Goal: Obtain resource: Obtain resource

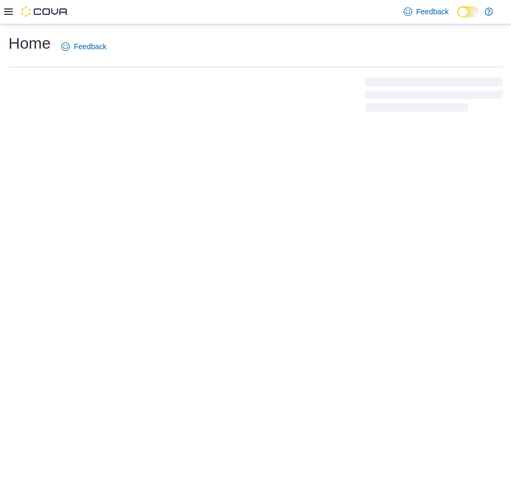
click at [4, 10] on div "Feedback Dark Mode" at bounding box center [255, 12] width 511 height 24
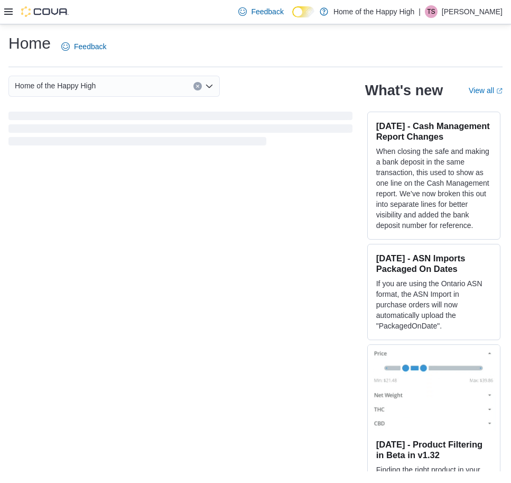
click at [10, 12] on icon at bounding box center [8, 11] width 8 height 6
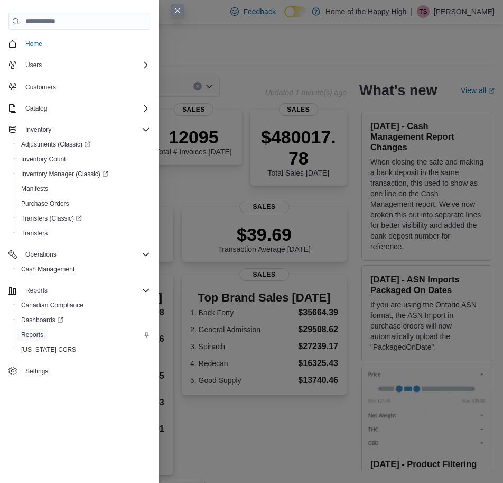
click at [29, 332] on span "Reports" at bounding box center [32, 334] width 22 height 8
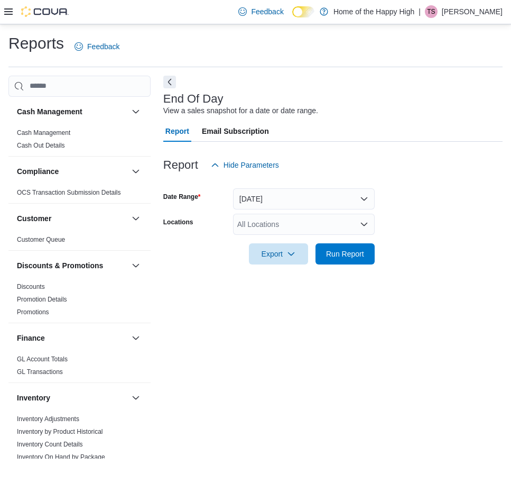
click at [299, 224] on div "All Locations" at bounding box center [304, 224] width 142 height 21
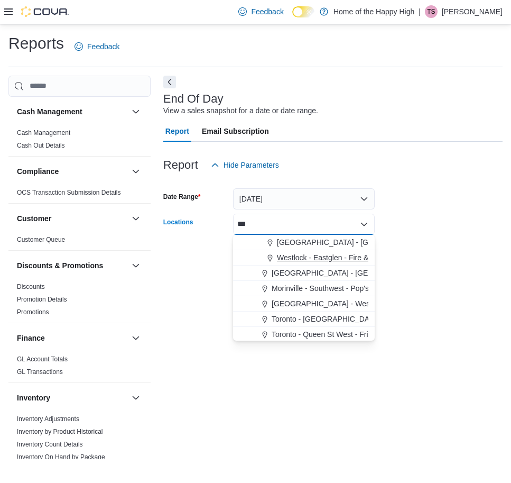
type input "***"
click at [329, 261] on span "Westlock - Eastglen - Fire & Flower" at bounding box center [335, 257] width 116 height 11
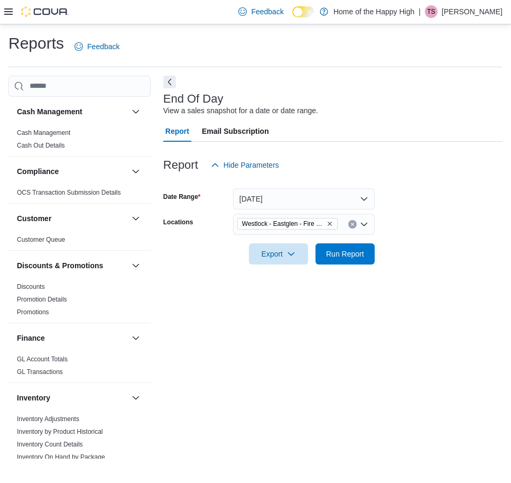
click at [447, 276] on div at bounding box center [332, 270] width 339 height 13
click at [358, 252] on span "Run Report" at bounding box center [345, 253] width 38 height 11
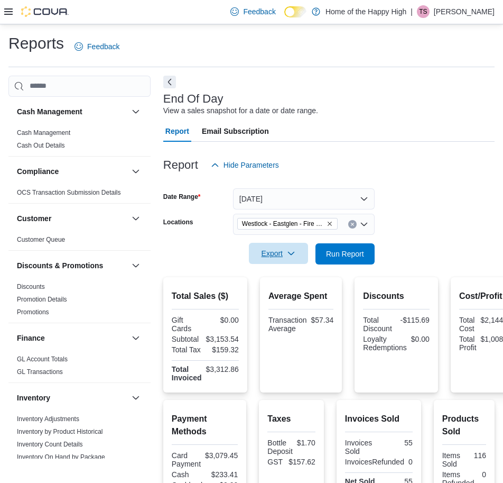
click at [290, 248] on span "Export" at bounding box center [278, 253] width 47 height 21
click at [290, 292] on span "Export to Pdf" at bounding box center [280, 296] width 48 height 8
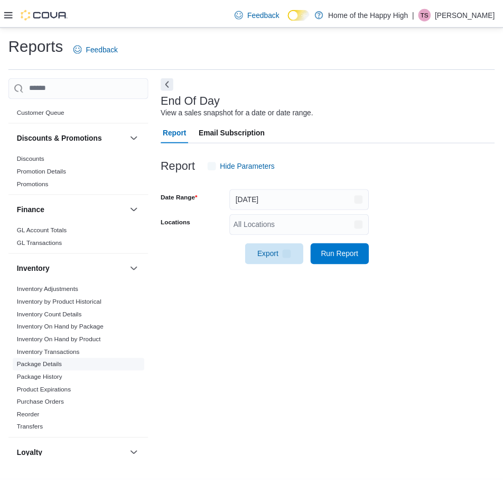
scroll to position [159, 0]
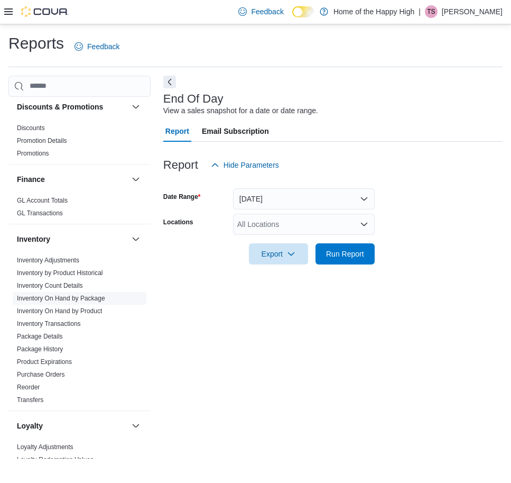
click at [63, 296] on link "Inventory On Hand by Package" at bounding box center [61, 297] width 88 height 7
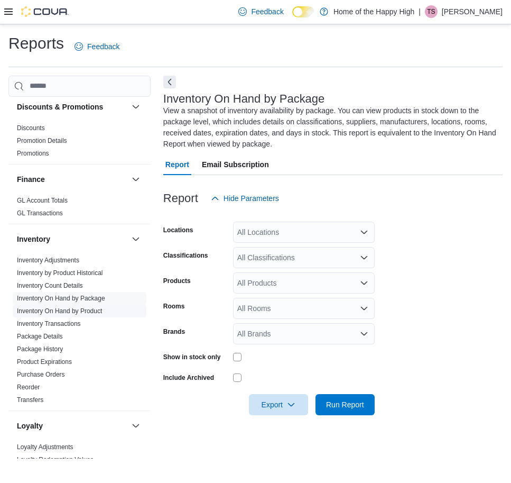
click at [61, 309] on link "Inventory On Hand by Product" at bounding box center [59, 310] width 85 height 7
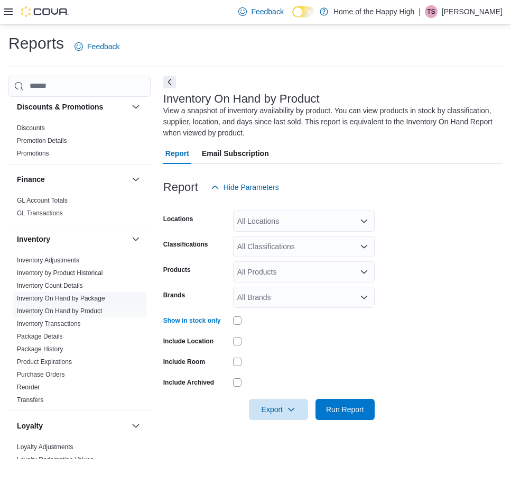
click at [85, 294] on link "Inventory On Hand by Package" at bounding box center [61, 297] width 88 height 7
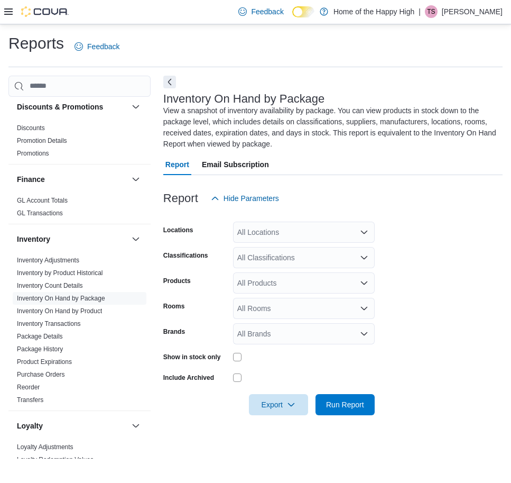
click at [283, 238] on div "All Locations" at bounding box center [304, 231] width 142 height 21
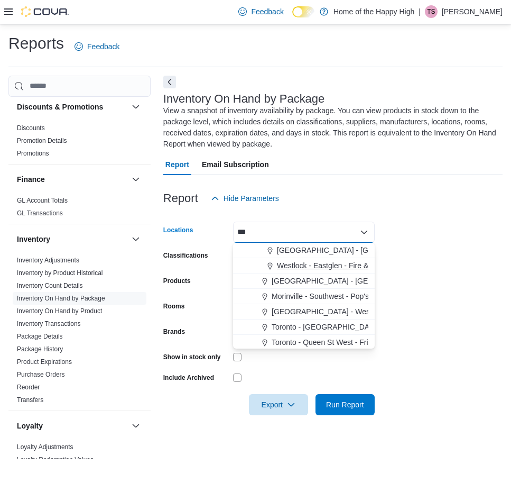
type input "***"
click at [302, 267] on span "Westlock - Eastglen - Fire & Flower" at bounding box center [335, 265] width 116 height 11
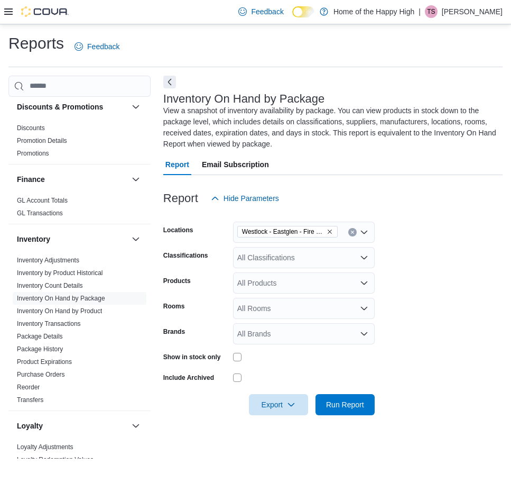
click at [218, 252] on div "Classifications" at bounding box center [196, 257] width 66 height 21
click at [259, 256] on div "All Classifications" at bounding box center [304, 257] width 142 height 21
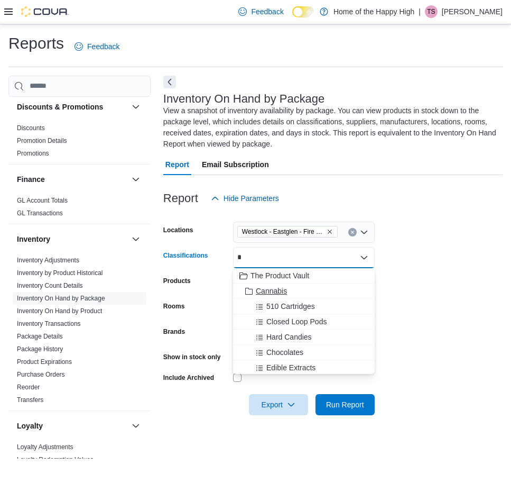
type input "*"
click at [293, 291] on div "Cannabis" at bounding box center [303, 290] width 129 height 11
click at [460, 392] on div at bounding box center [332, 389] width 339 height 8
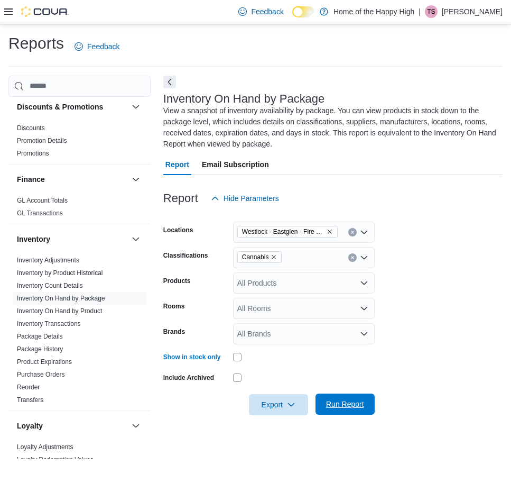
click at [371, 413] on button "Run Report" at bounding box center [345, 403] width 59 height 21
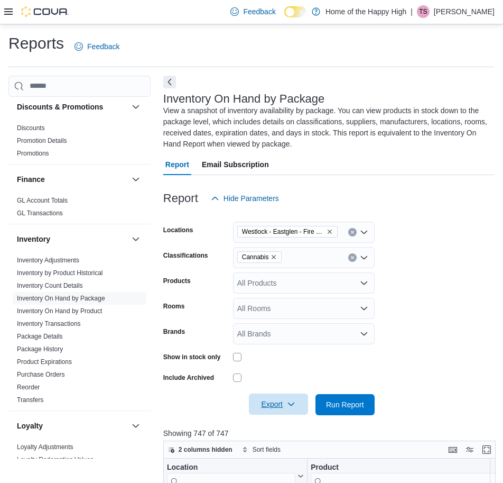
drag, startPoint x: 287, startPoint y: 394, endPoint x: 302, endPoint y: 395, distance: 14.4
click at [287, 394] on span "Export" at bounding box center [278, 403] width 47 height 21
click at [297, 335] on button "Export to Excel" at bounding box center [280, 340] width 60 height 21
click at [66, 311] on link "Inventory On Hand by Product" at bounding box center [59, 310] width 85 height 7
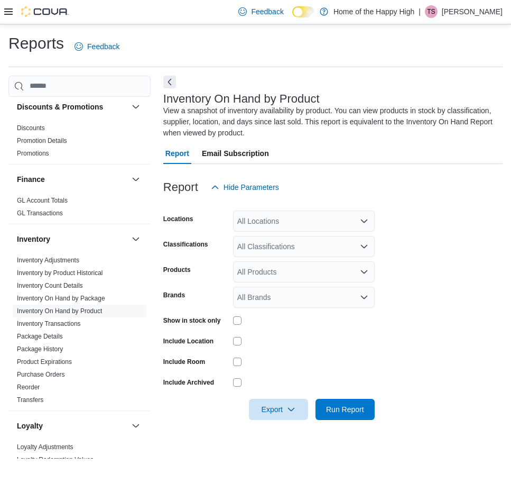
click at [271, 219] on div "All Locations" at bounding box center [304, 220] width 142 height 21
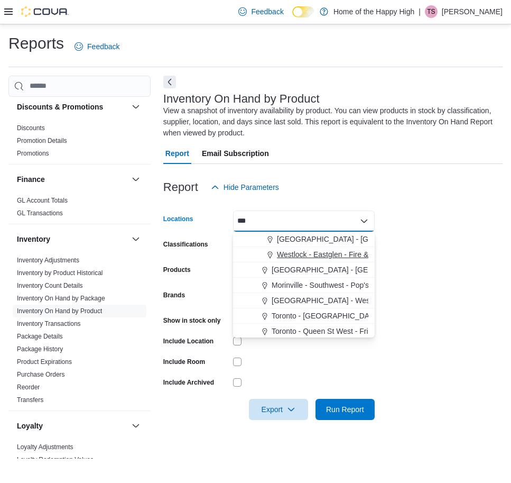
type input "***"
drag, startPoint x: 275, startPoint y: 253, endPoint x: 227, endPoint y: 344, distance: 102.8
click at [276, 254] on span "Choose from the following options" at bounding box center [271, 254] width 11 height 11
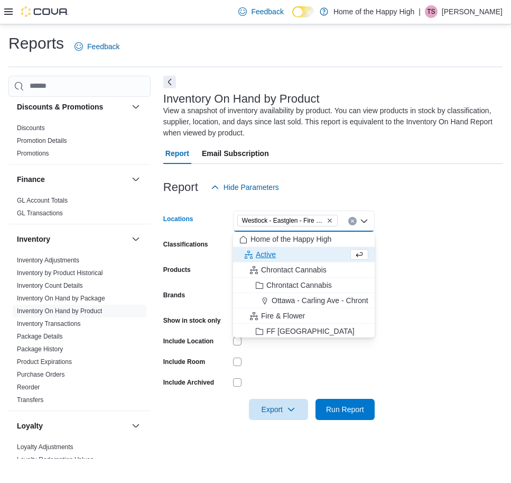
click at [197, 320] on label "Show in stock only" at bounding box center [192, 320] width 58 height 8
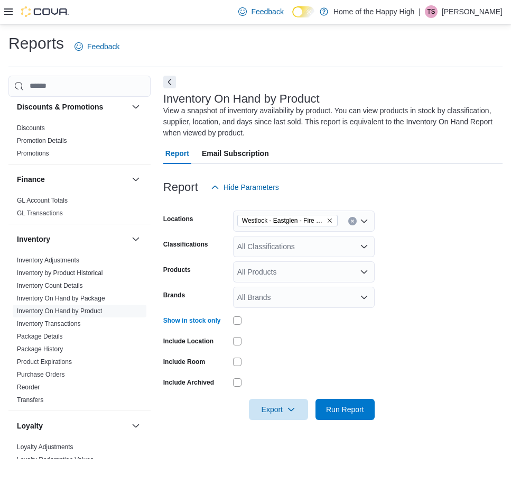
click at [236, 326] on div at bounding box center [304, 320] width 142 height 16
click at [244, 242] on div "All Classifications" at bounding box center [304, 246] width 142 height 21
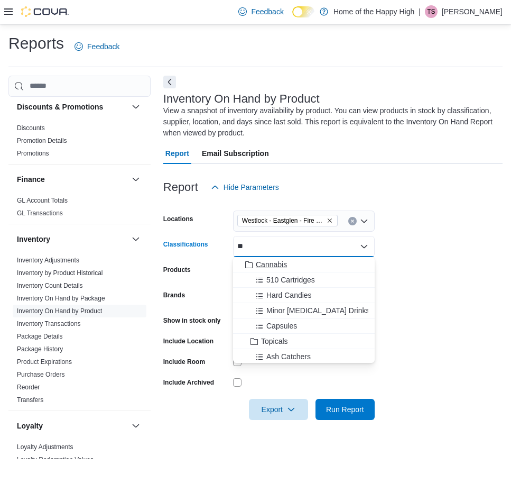
type input "**"
click at [268, 265] on span "Cannabis" at bounding box center [271, 264] width 31 height 11
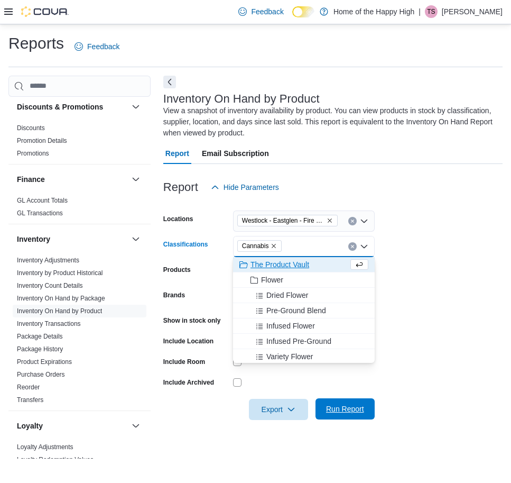
click at [354, 412] on span "Run Report" at bounding box center [345, 408] width 38 height 11
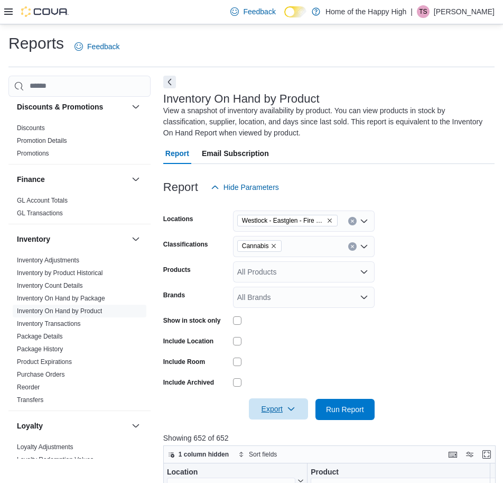
click at [299, 406] on span "Export" at bounding box center [278, 408] width 47 height 21
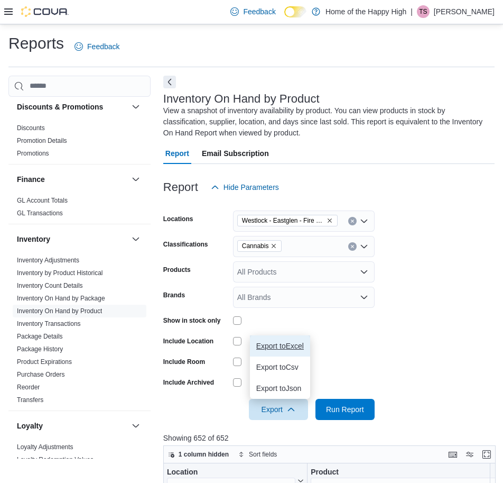
click at [298, 345] on span "Export to Excel" at bounding box center [280, 345] width 48 height 8
